Goal: Ask a question

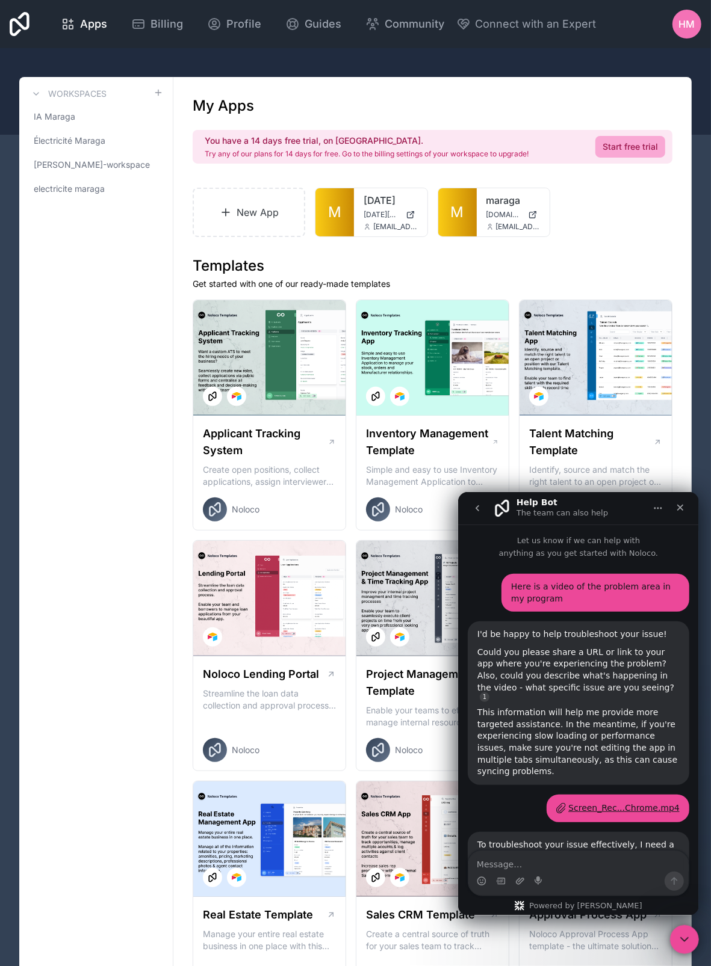
scroll to position [452, 0]
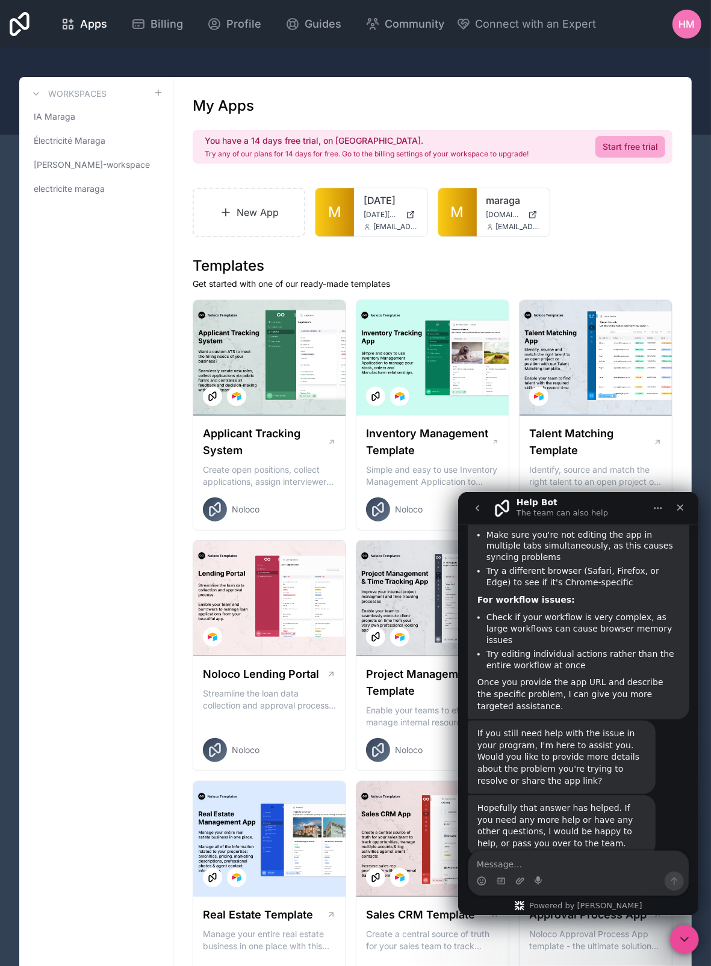
type textarea "The application is as follows: [DOMAIN_NAME] The problem is on the Projects/Cre…"
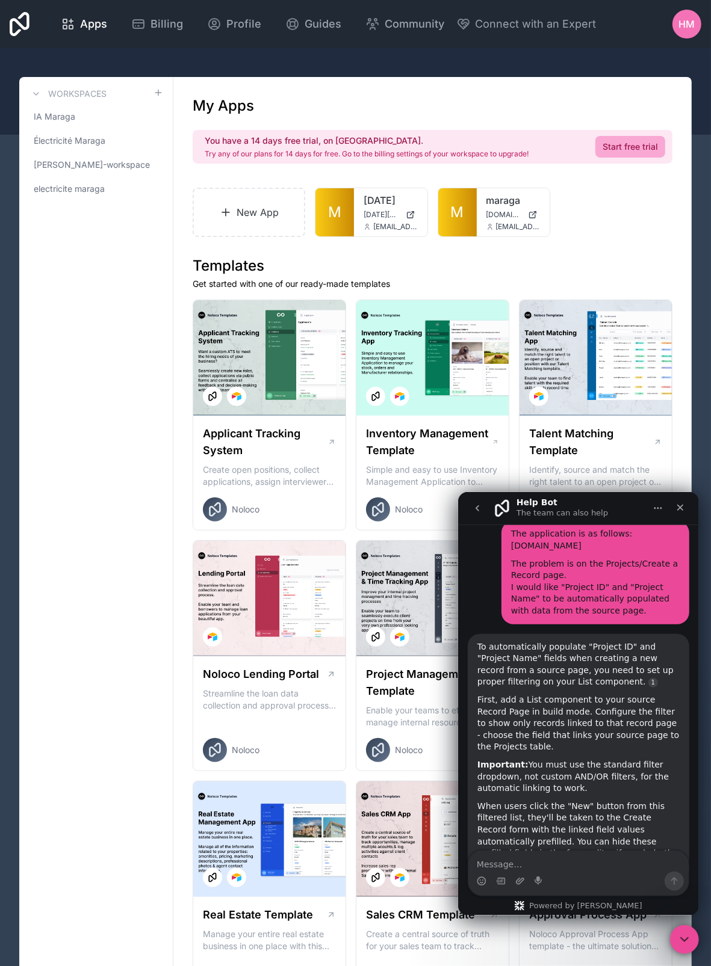
scroll to position [835, 0]
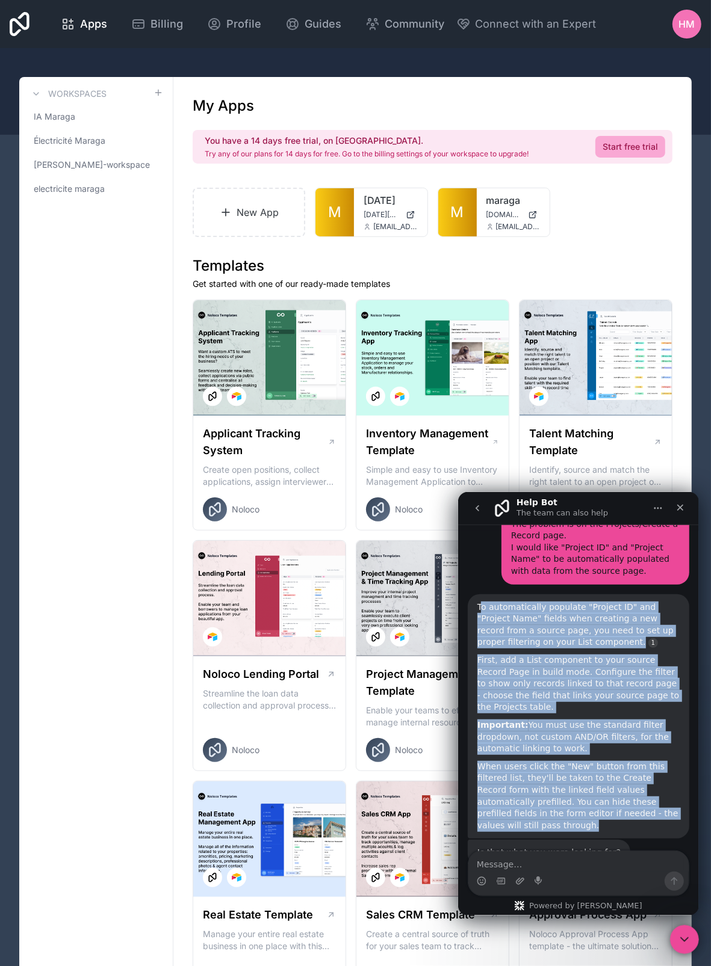
drag, startPoint x: 479, startPoint y: 575, endPoint x: 640, endPoint y: 781, distance: 261.4
click at [640, 781] on div "To automatically populate "Project ID" and "Project Name" fields when creating …" at bounding box center [578, 716] width 202 height 230
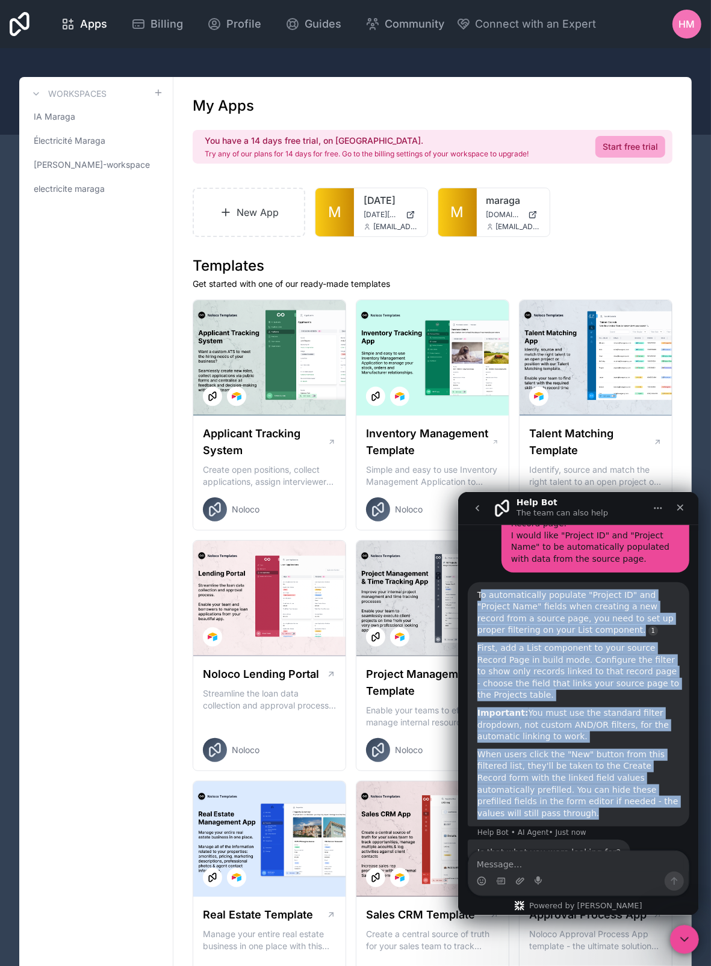
drag, startPoint x: 626, startPoint y: 729, endPoint x: 665, endPoint y: 759, distance: 49.3
click at [665, 759] on div "When users click the "New" button from this filtered list, they'll be taken to …" at bounding box center [578, 783] width 202 height 71
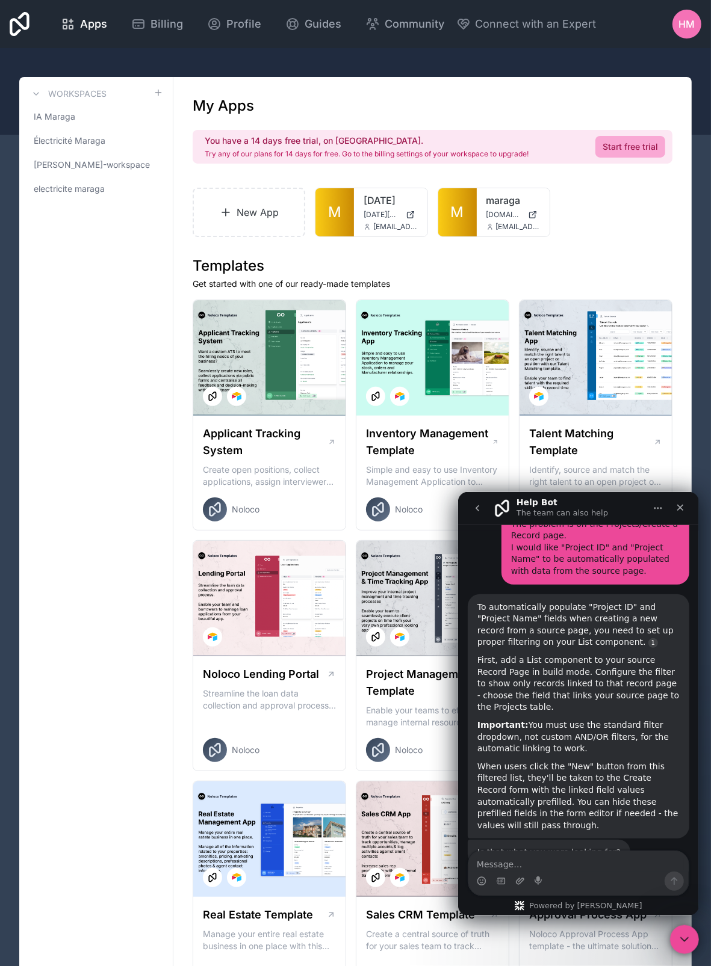
click at [646, 779] on div "When users click the "New" button from this filtered list, they'll be taken to …" at bounding box center [578, 795] width 202 height 71
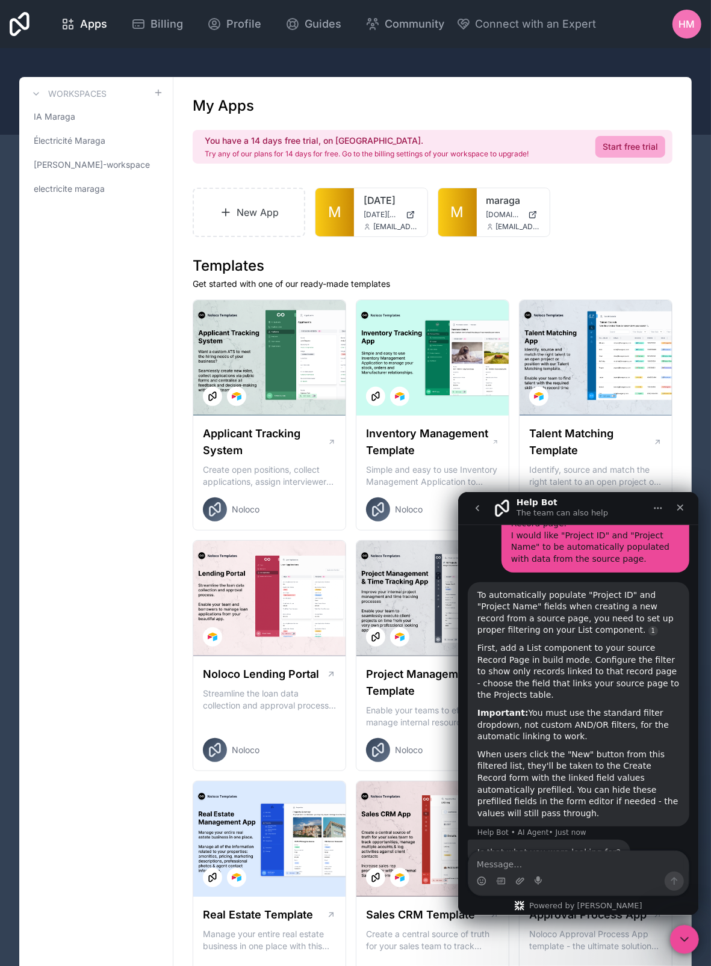
click at [637, 771] on div "When users click the "New" button from this filtered list, they'll be taken to …" at bounding box center [578, 783] width 202 height 71
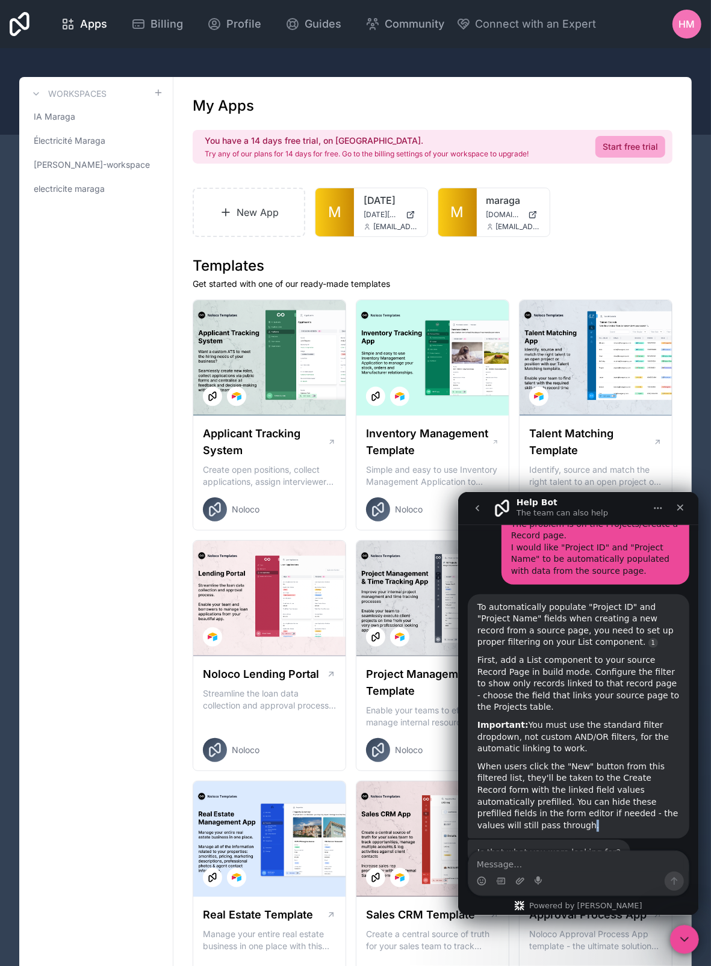
click at [631, 784] on div "When users click the "New" button from this filtered list, they'll be taken to …" at bounding box center [578, 795] width 202 height 71
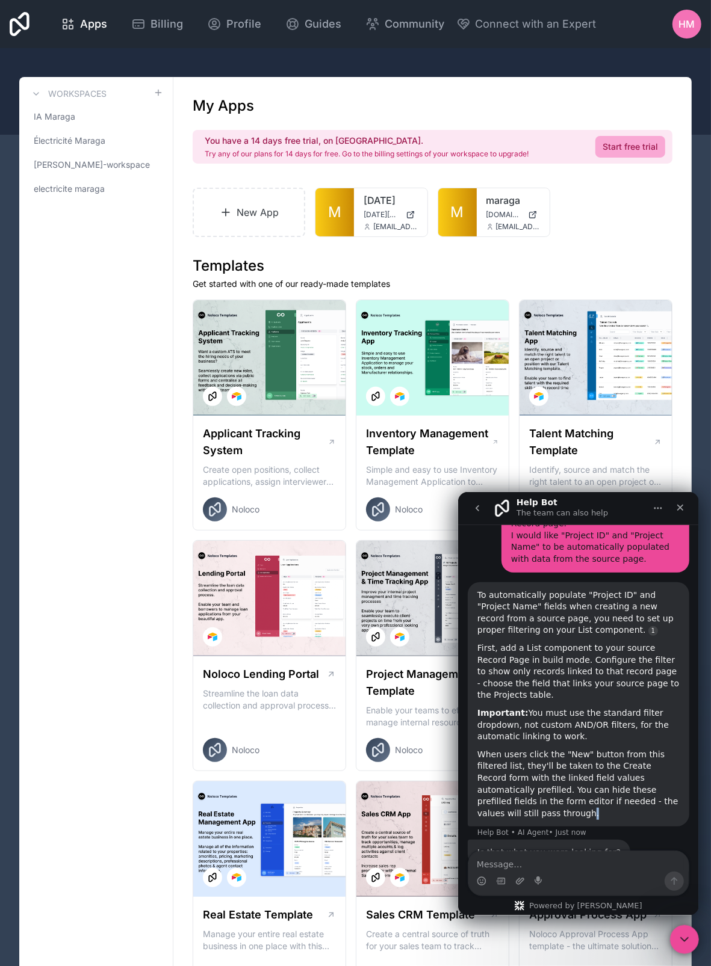
click at [635, 773] on div "When users click the "New" button from this filtered list, they'll be taken to …" at bounding box center [578, 783] width 202 height 71
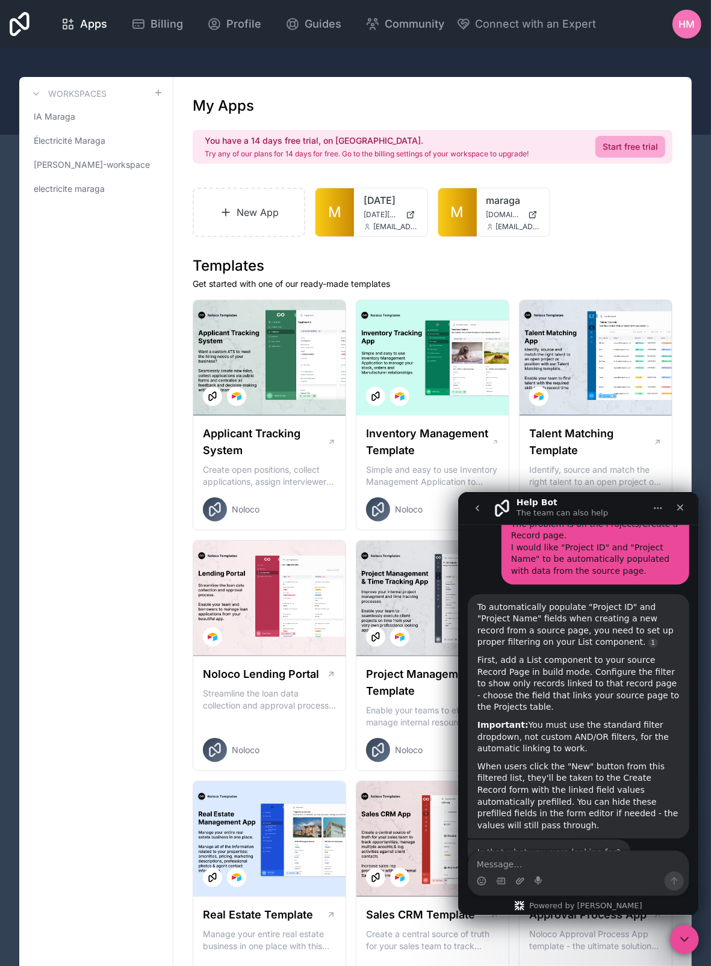
click at [479, 601] on div "To automatically populate "Project ID" and "Project Name" fields when creating …" at bounding box center [578, 624] width 202 height 47
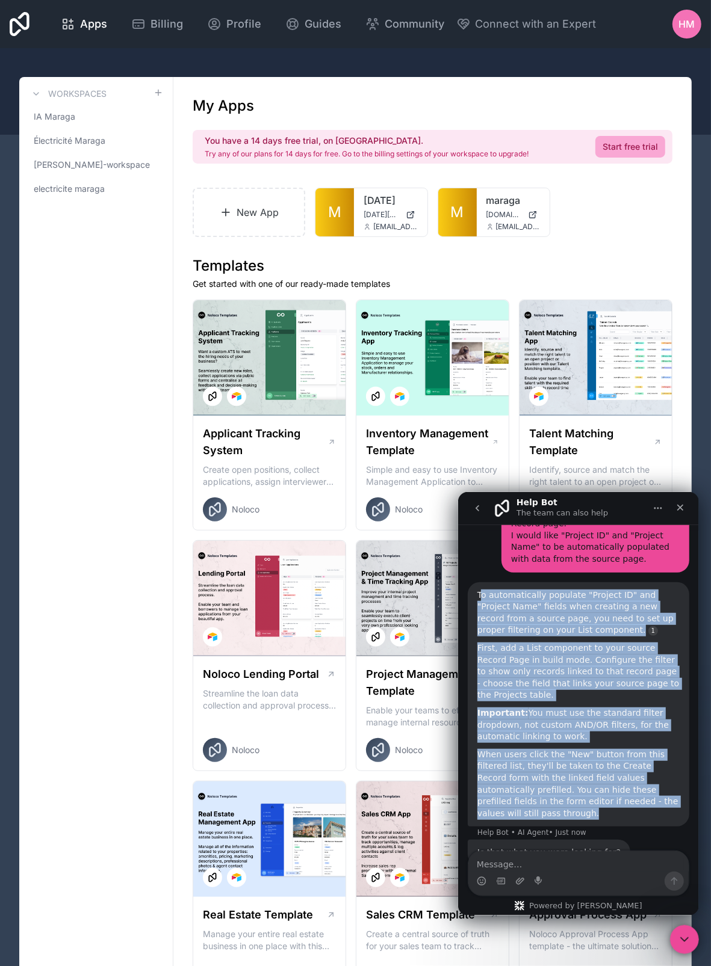
drag, startPoint x: 478, startPoint y: 566, endPoint x: 667, endPoint y: 778, distance: 283.8
click at [667, 778] on div "To automatically populate "Project ID" and "Project Name" fields when creating …" at bounding box center [577, 704] width 221 height 245
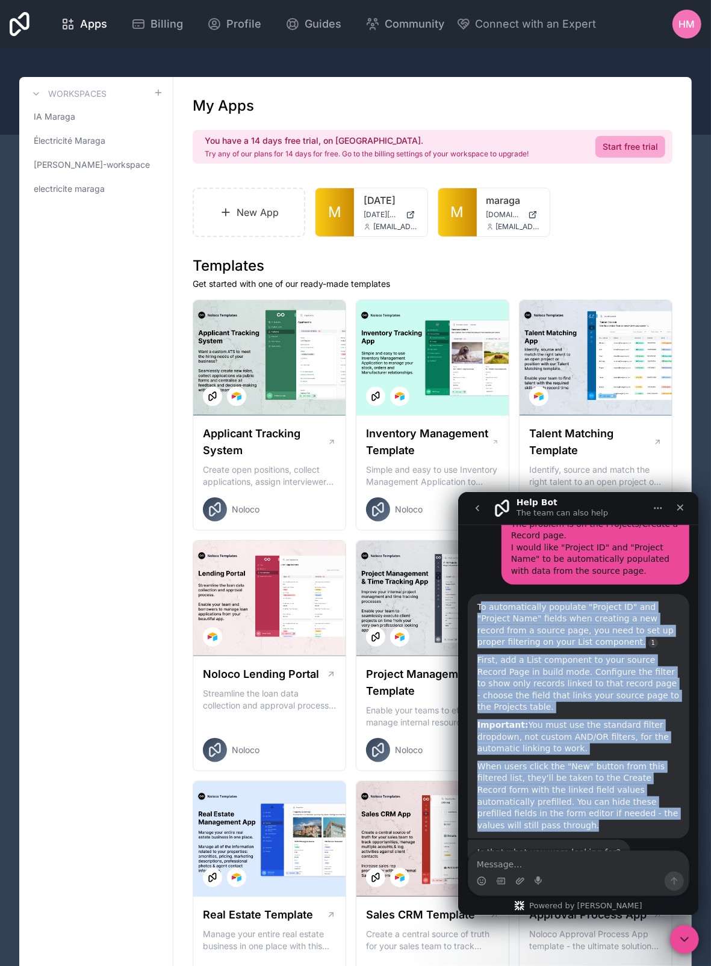
copy div "o automatically populate "Project ID" and "Project Name" fields when creating a…"
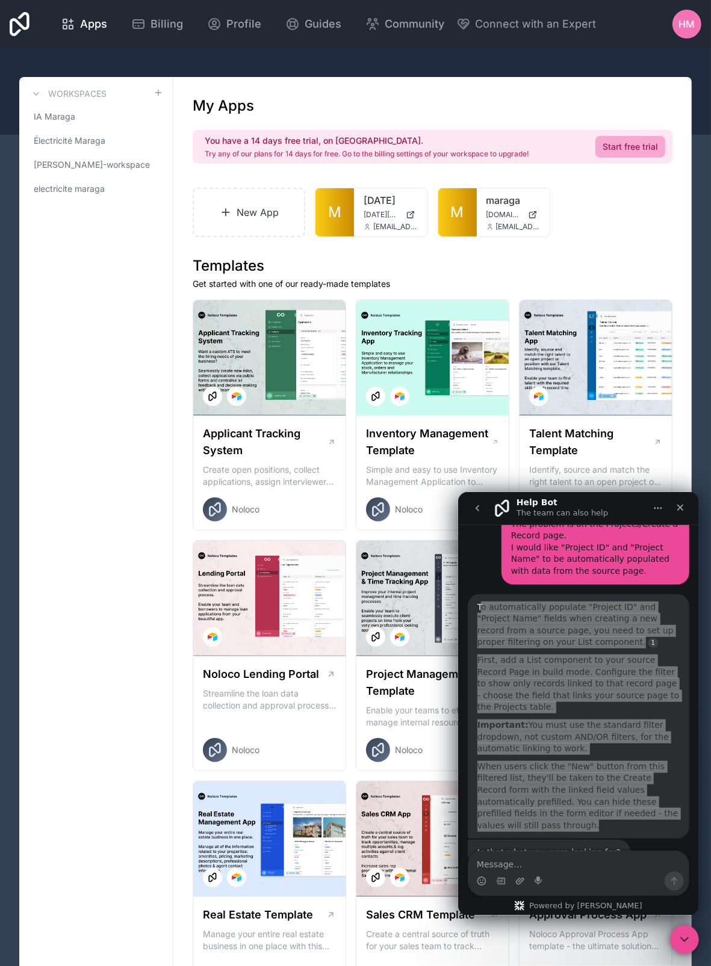
click at [464, 229] on link "M" at bounding box center [457, 212] width 39 height 48
